Goal: Check status: Check status

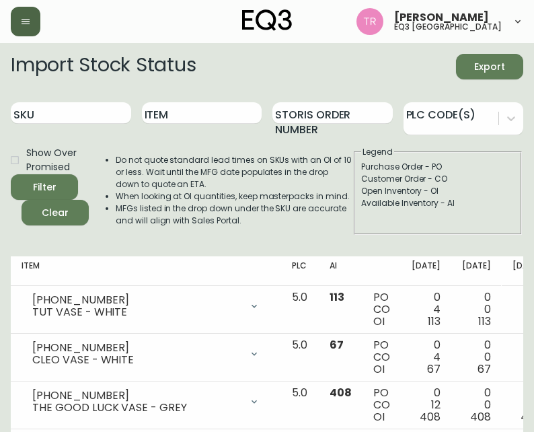
click at [16, 15] on button "button" at bounding box center [26, 22] width 30 height 30
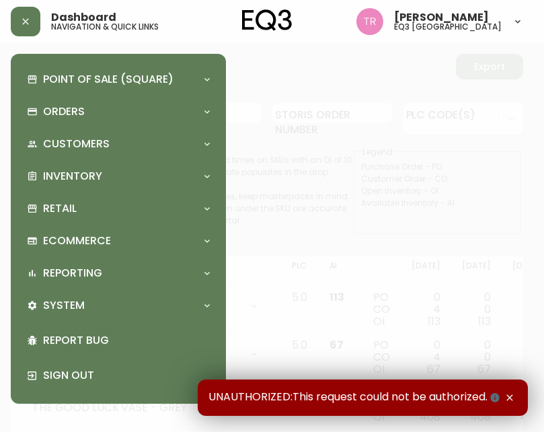
click at [328, 131] on div at bounding box center [272, 216] width 544 height 432
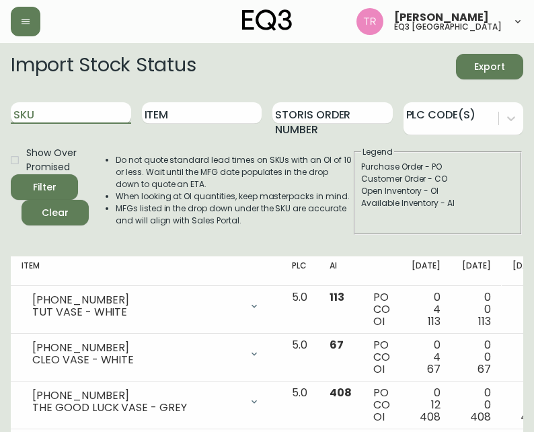
click at [33, 113] on input "SKU" at bounding box center [71, 113] width 120 height 22
paste input "7020-503-13"
type input "7020-503-13"
click at [50, 175] on button "Filter" at bounding box center [44, 187] width 67 height 26
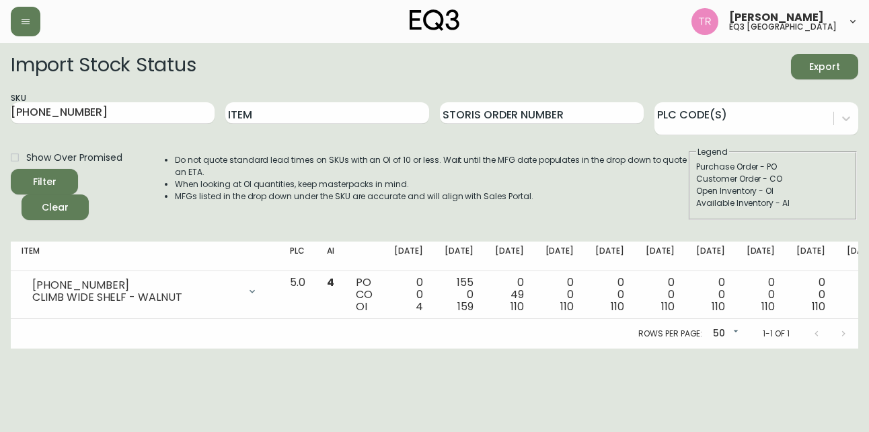
click at [169, 128] on div "SKU 7020-503-13" at bounding box center [113, 113] width 204 height 44
drag, startPoint x: 388, startPoint y: 367, endPoint x: 490, endPoint y: 344, distance: 104.9
click at [518, 348] on html "Tod Reykdal eq3 winnipeg Import Stock Status Export SKU 7020-503-13 Item Storis…" at bounding box center [434, 174] width 869 height 348
drag, startPoint x: 401, startPoint y: 238, endPoint x: 405, endPoint y: 223, distance: 16.2
click at [401, 239] on div "Import Stock Status Export SKU 7020-503-13 Item Storis Order Number PLC Code(s)…" at bounding box center [434, 201] width 847 height 294
